Goal: Transaction & Acquisition: Purchase product/service

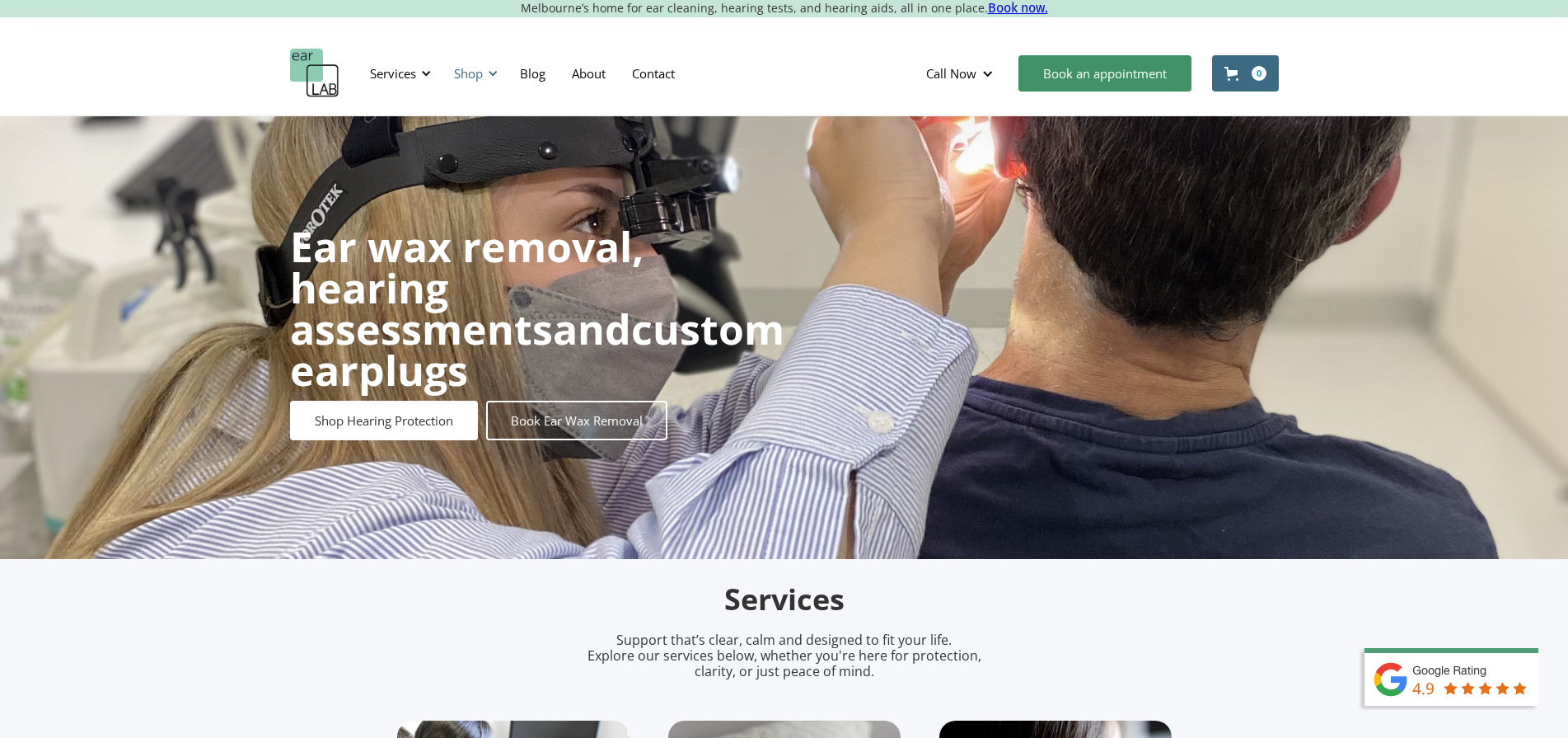
click at [480, 63] on div "Shop" at bounding box center [472, 73] width 58 height 49
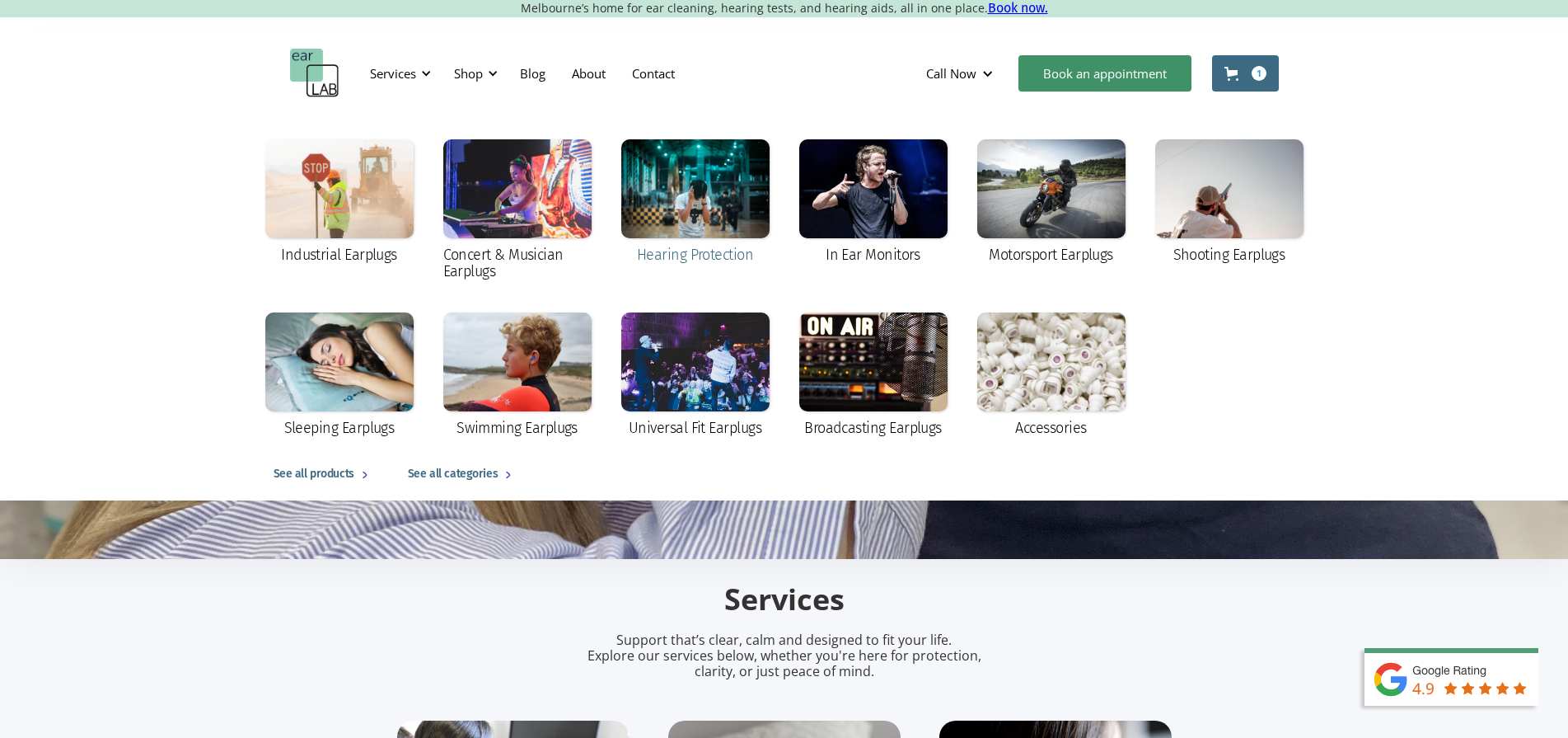
click at [699, 200] on div at bounding box center [695, 188] width 148 height 99
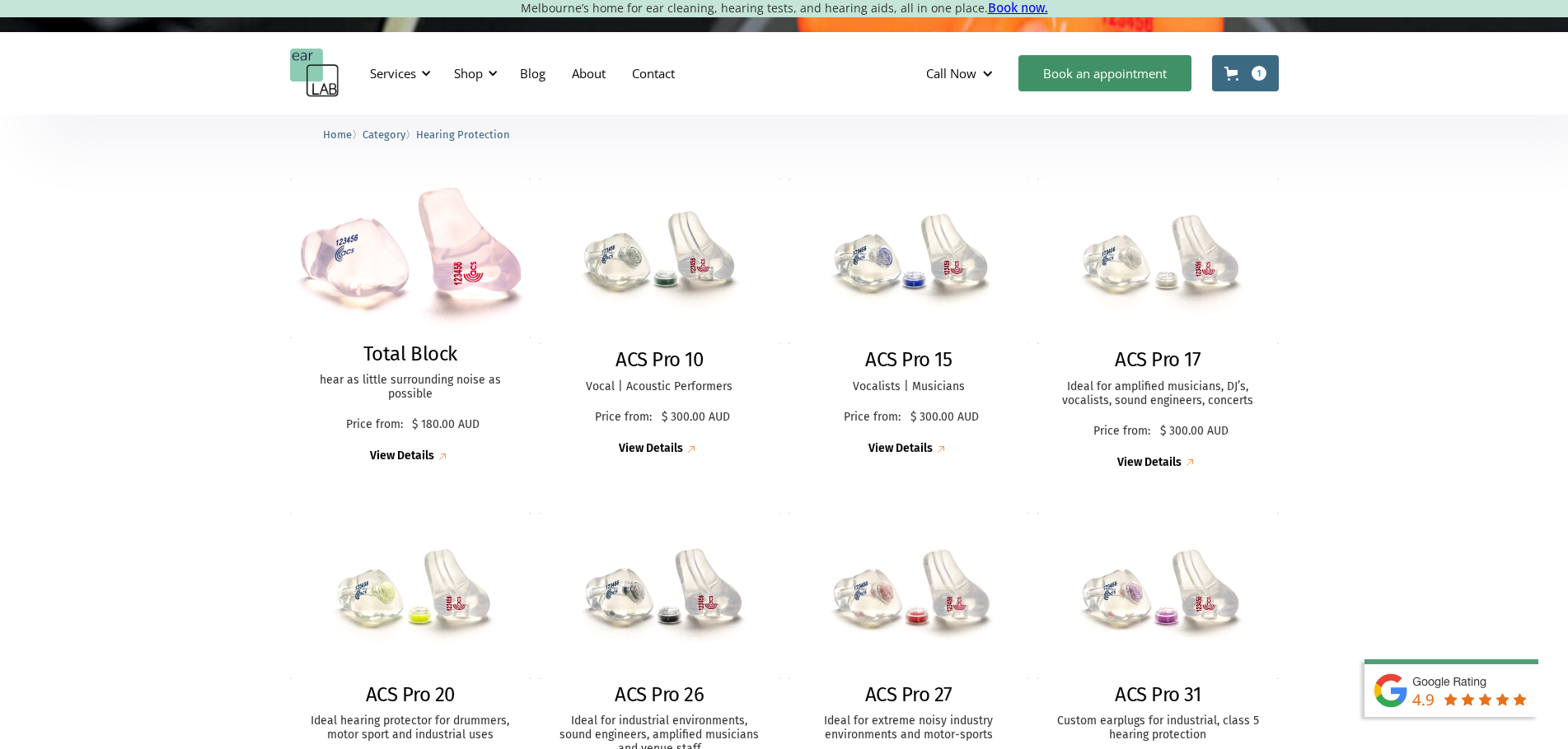
scroll to position [471, 0]
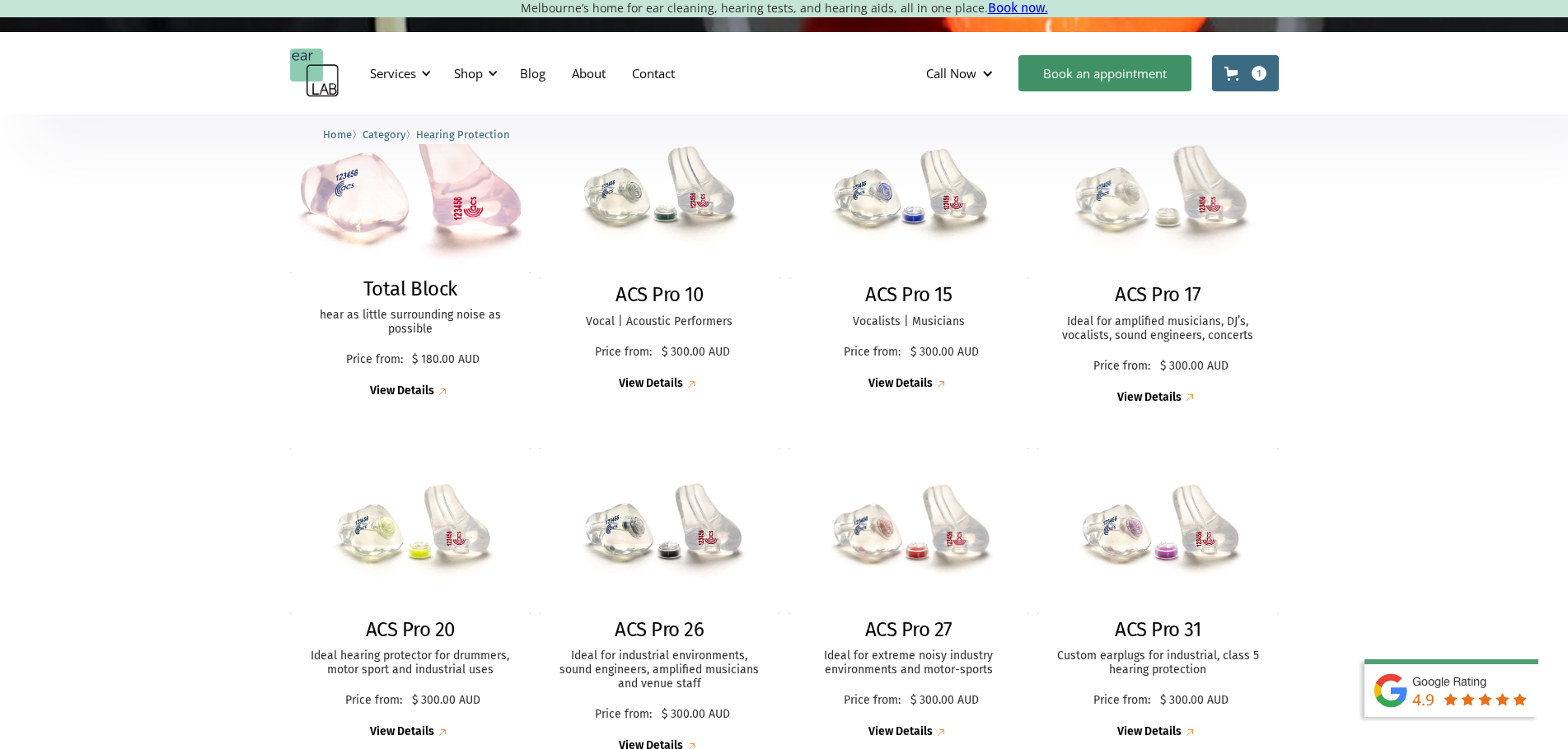
click at [1163, 258] on img at bounding box center [1157, 196] width 265 height 182
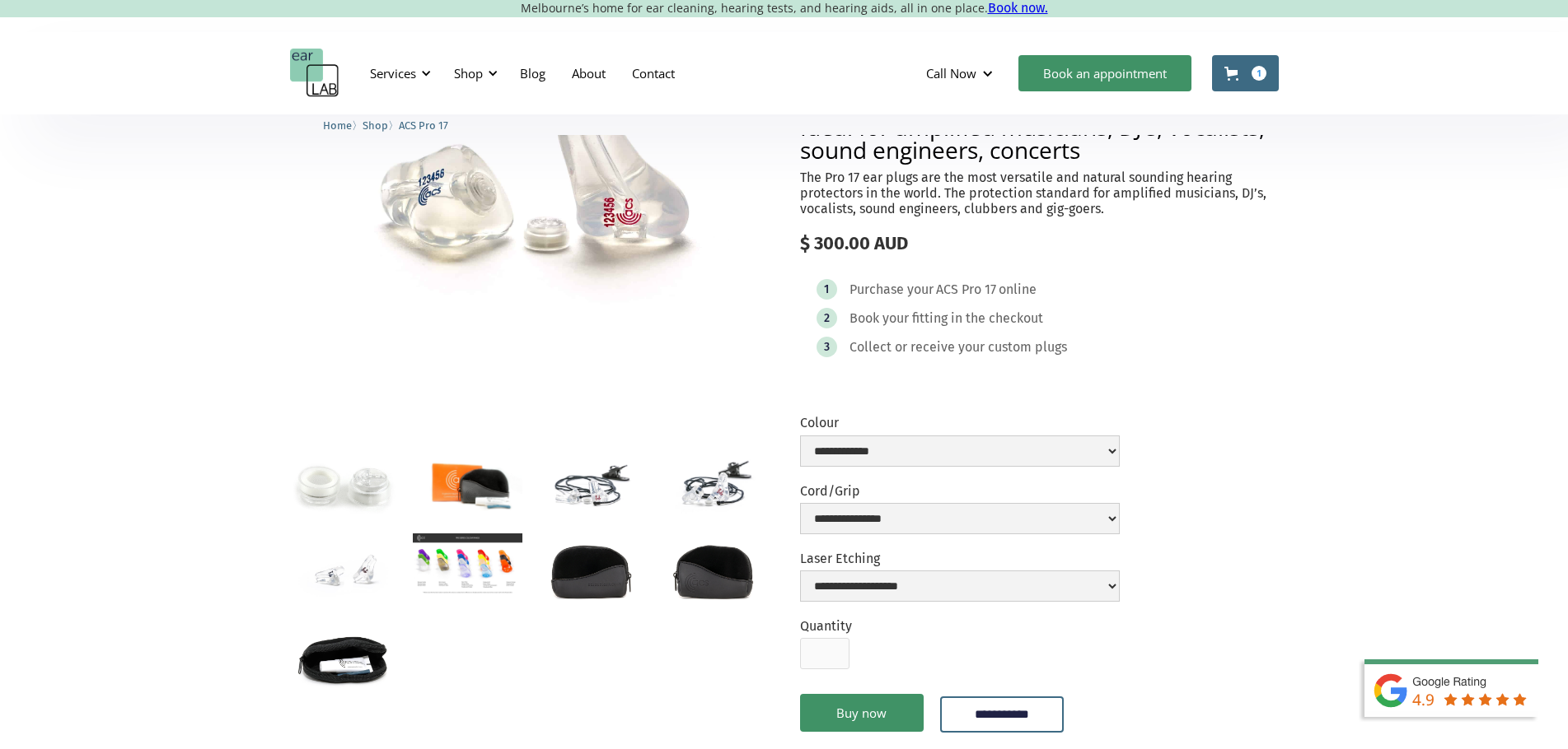
scroll to position [274, 0]
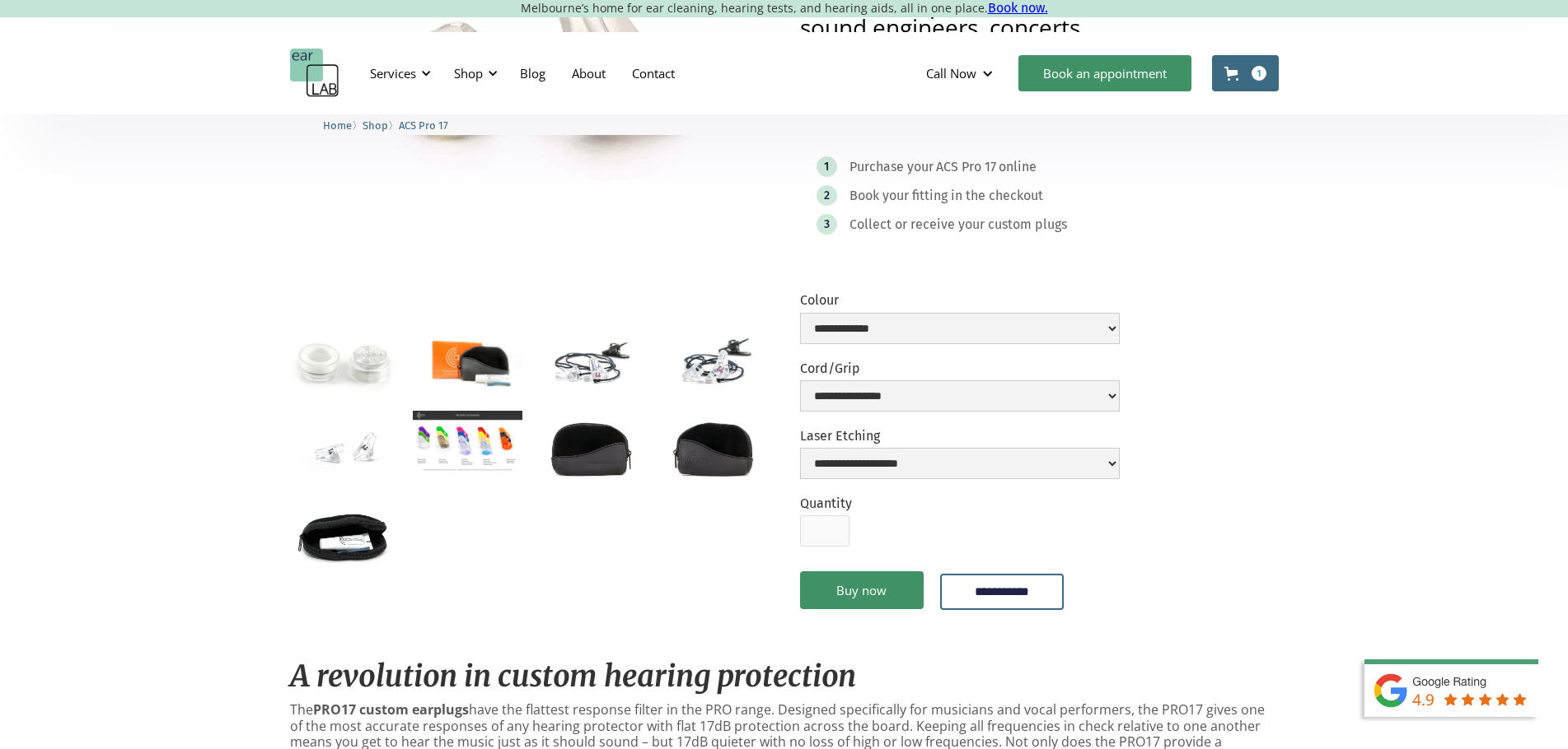
click at [439, 443] on img "open lightbox" at bounding box center [467, 442] width 109 height 62
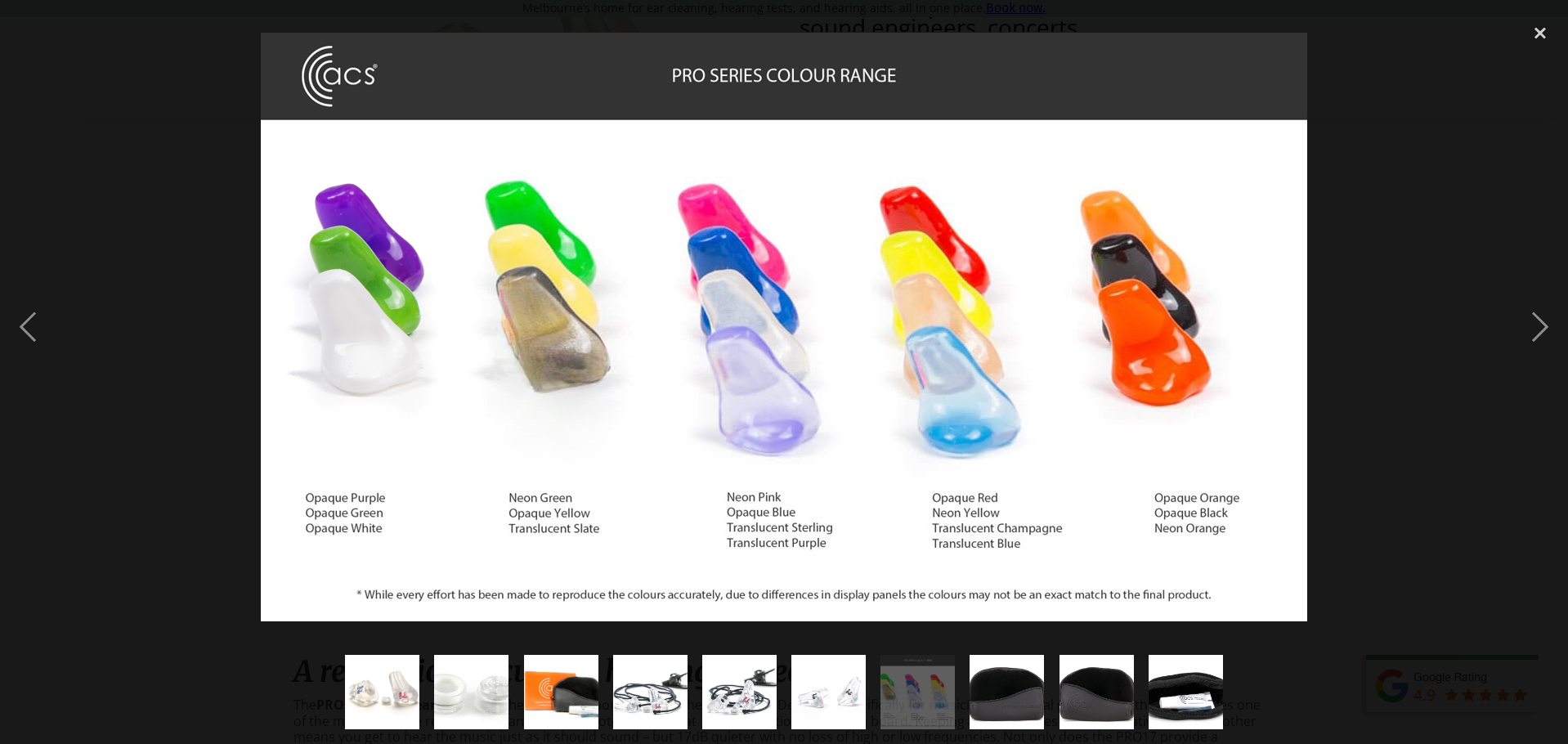
click at [1405, 176] on div at bounding box center [784, 327] width 1568 height 625
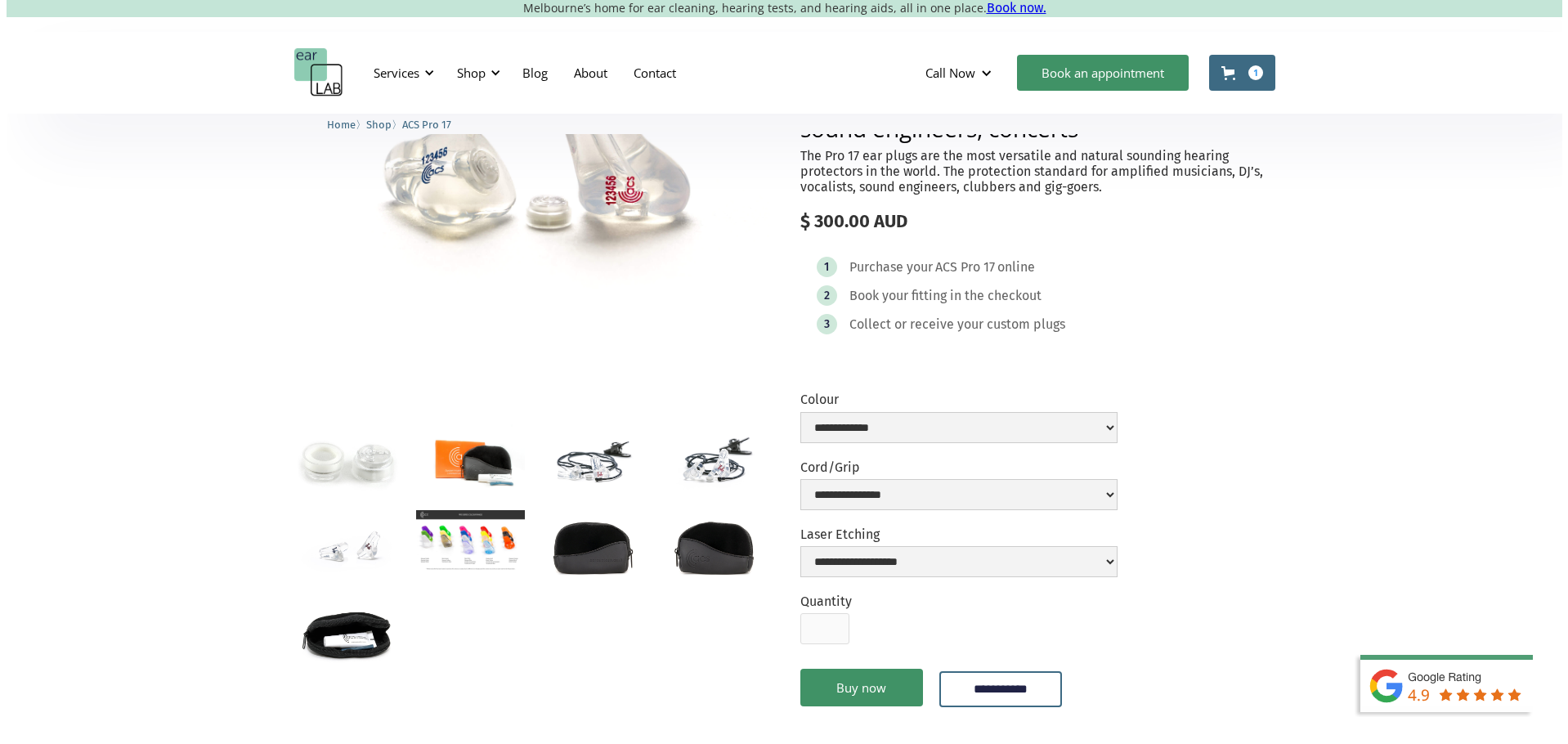
scroll to position [137, 0]
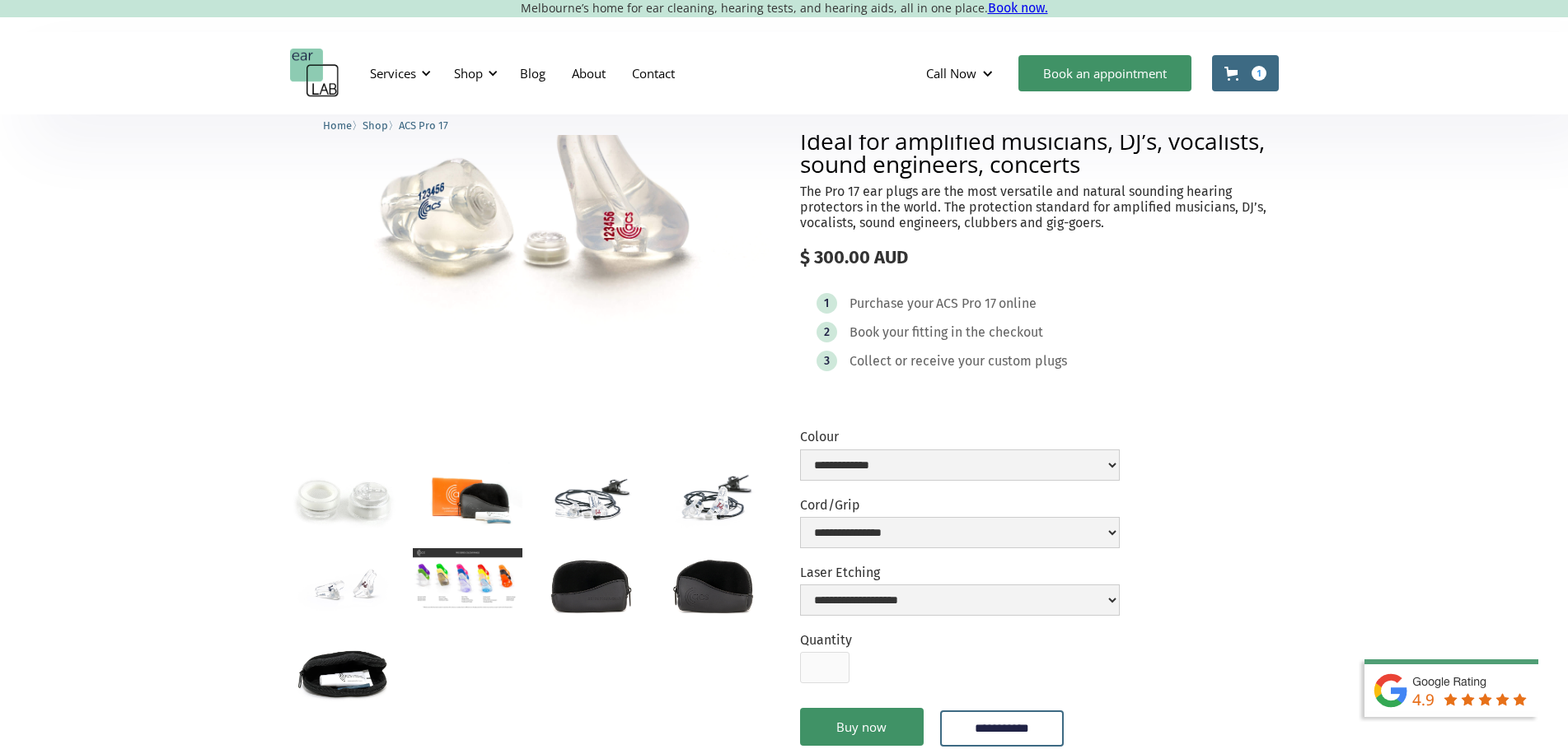
click at [472, 187] on img "open lightbox" at bounding box center [529, 211] width 478 height 328
